Goal: Task Accomplishment & Management: Manage account settings

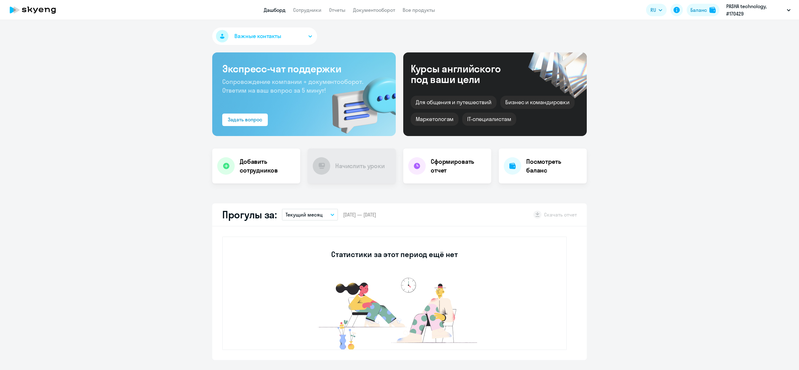
select select "30"
click at [338, 5] on app-header "Дашборд Сотрудники Отчеты Документооборот Все продукты Дашборд Сотрудники Отчет…" at bounding box center [399, 10] width 799 height 20
click at [318, 10] on link "Сотрудники" at bounding box center [307, 10] width 28 height 6
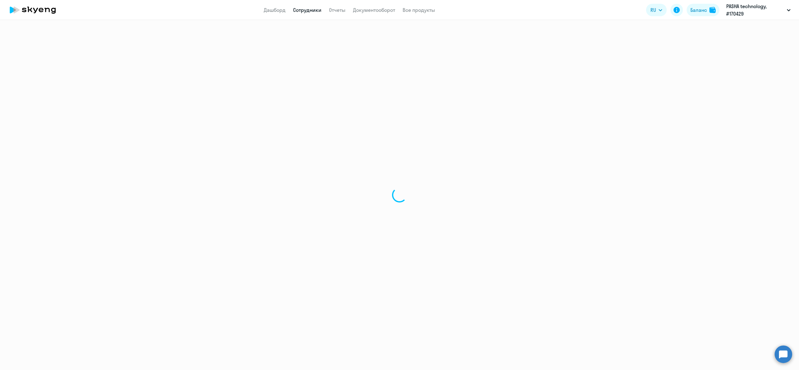
select select "30"
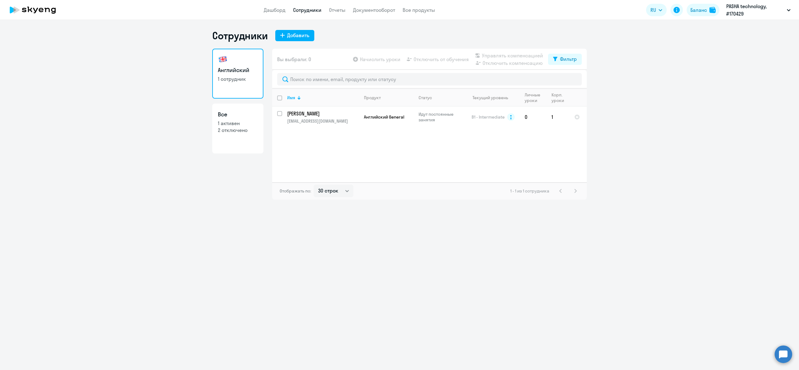
click at [279, 107] on input "deselect all" at bounding box center [283, 101] width 12 height 12
checkbox input "true"
click at [433, 62] on span "Отключить от обучения" at bounding box center [440, 59] width 55 height 7
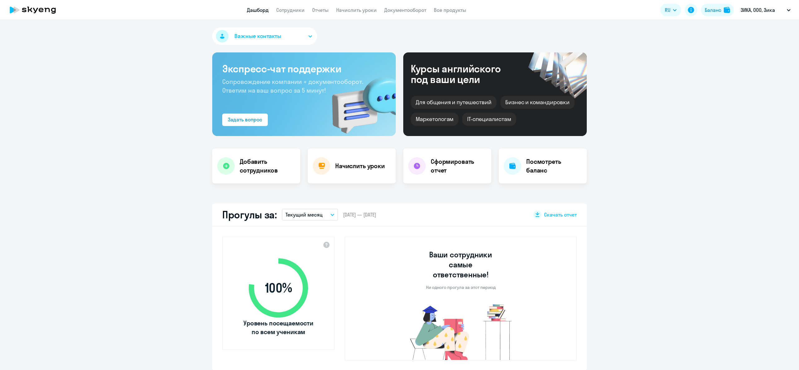
select select "30"
click at [290, 5] on app-header "Дашборд Сотрудники Отчеты Начислить уроки Документооборот Все продукты Дашборд …" at bounding box center [399, 10] width 799 height 20
click at [295, 10] on link "Сотрудники" at bounding box center [290, 10] width 28 height 6
select select "30"
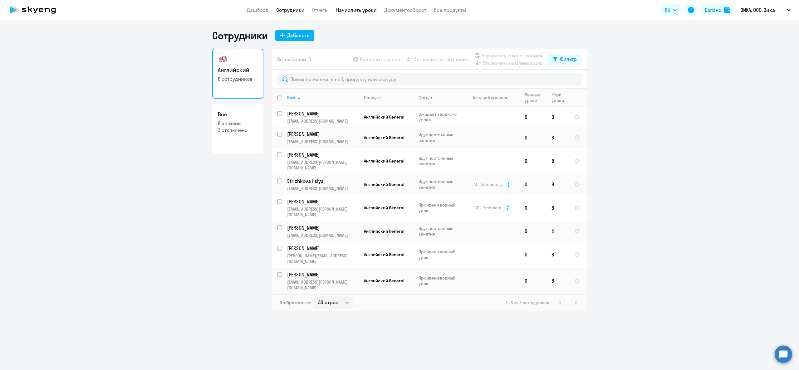
click at [355, 13] on link "Начислить уроки" at bounding box center [356, 10] width 41 height 6
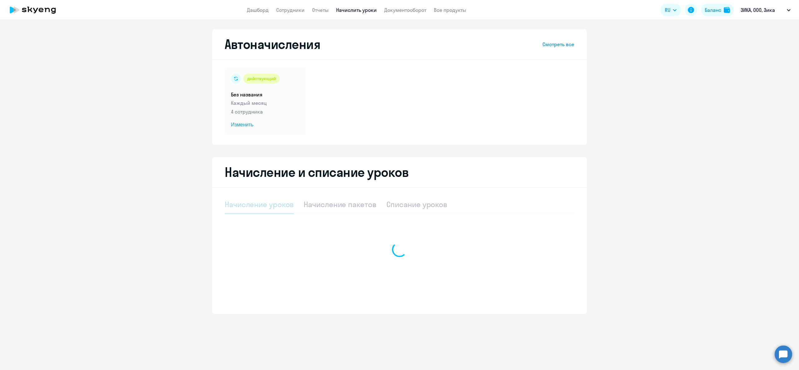
select select "10"
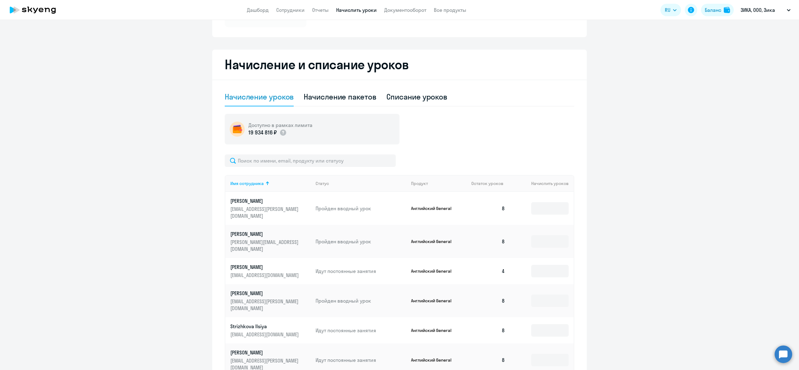
scroll to position [191, 0]
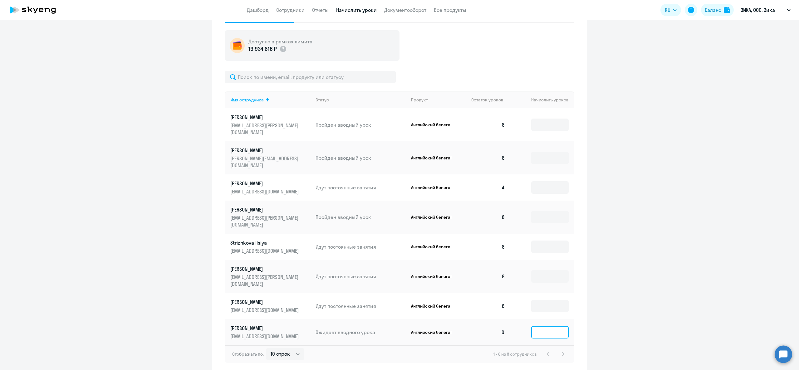
click at [533, 326] on input at bounding box center [549, 332] width 37 height 12
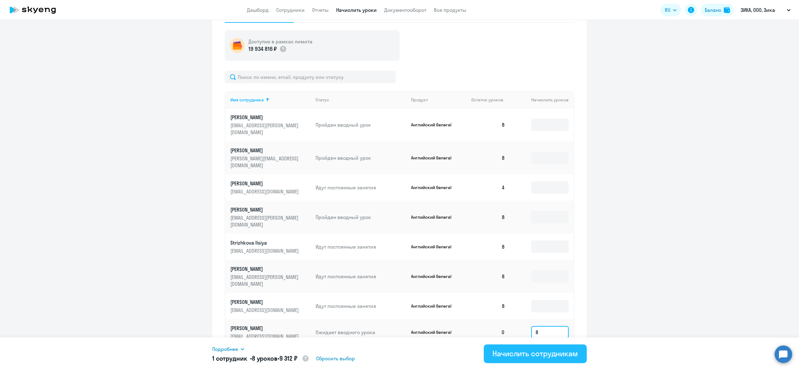
type input "8"
click at [527, 356] on div "Начислить сотрудникам" at bounding box center [534, 353] width 85 height 10
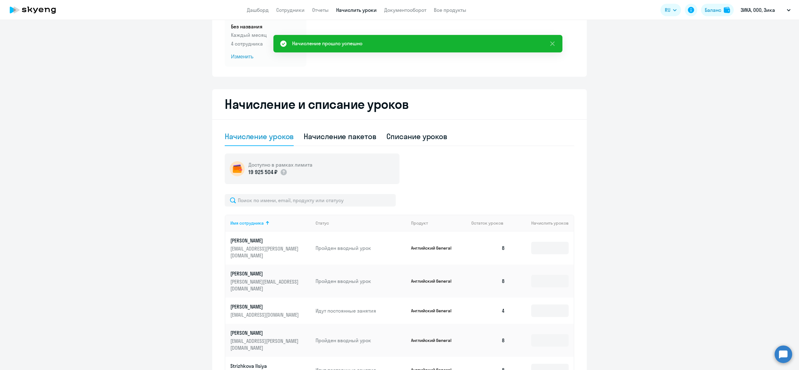
scroll to position [0, 0]
